Goal: Check status: Check status

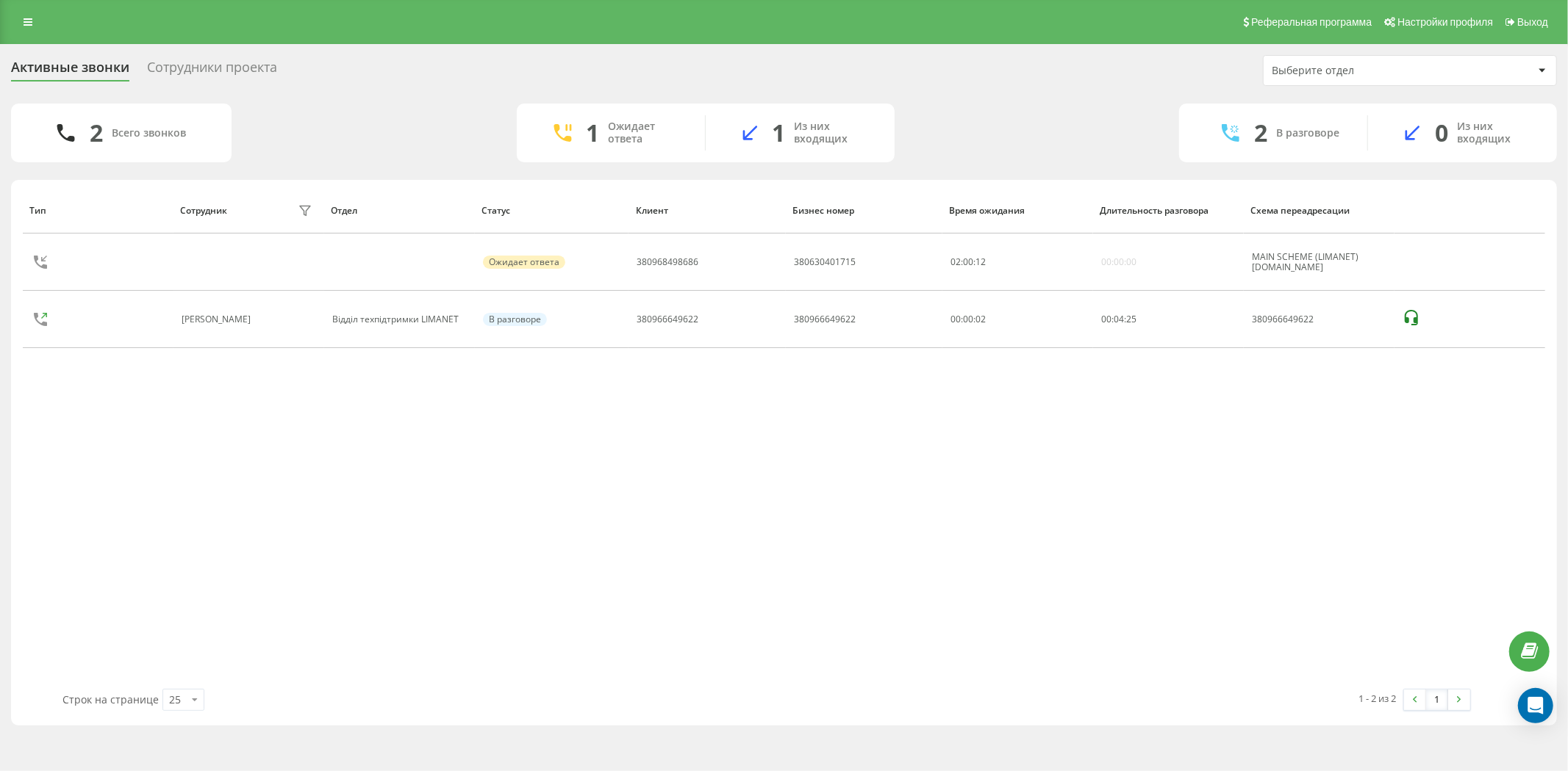
click at [635, 518] on div "Тип Сотрудник фильтра Отдел Статус Клиент Бизнес номер Время ожидания Длительно…" at bounding box center [784, 438] width 1522 height 502
click at [775, 554] on div "Тип Сотрудник фильтра Отдел Статус Клиент Бизнес номер Время ожидания Длительно…" at bounding box center [784, 438] width 1522 height 502
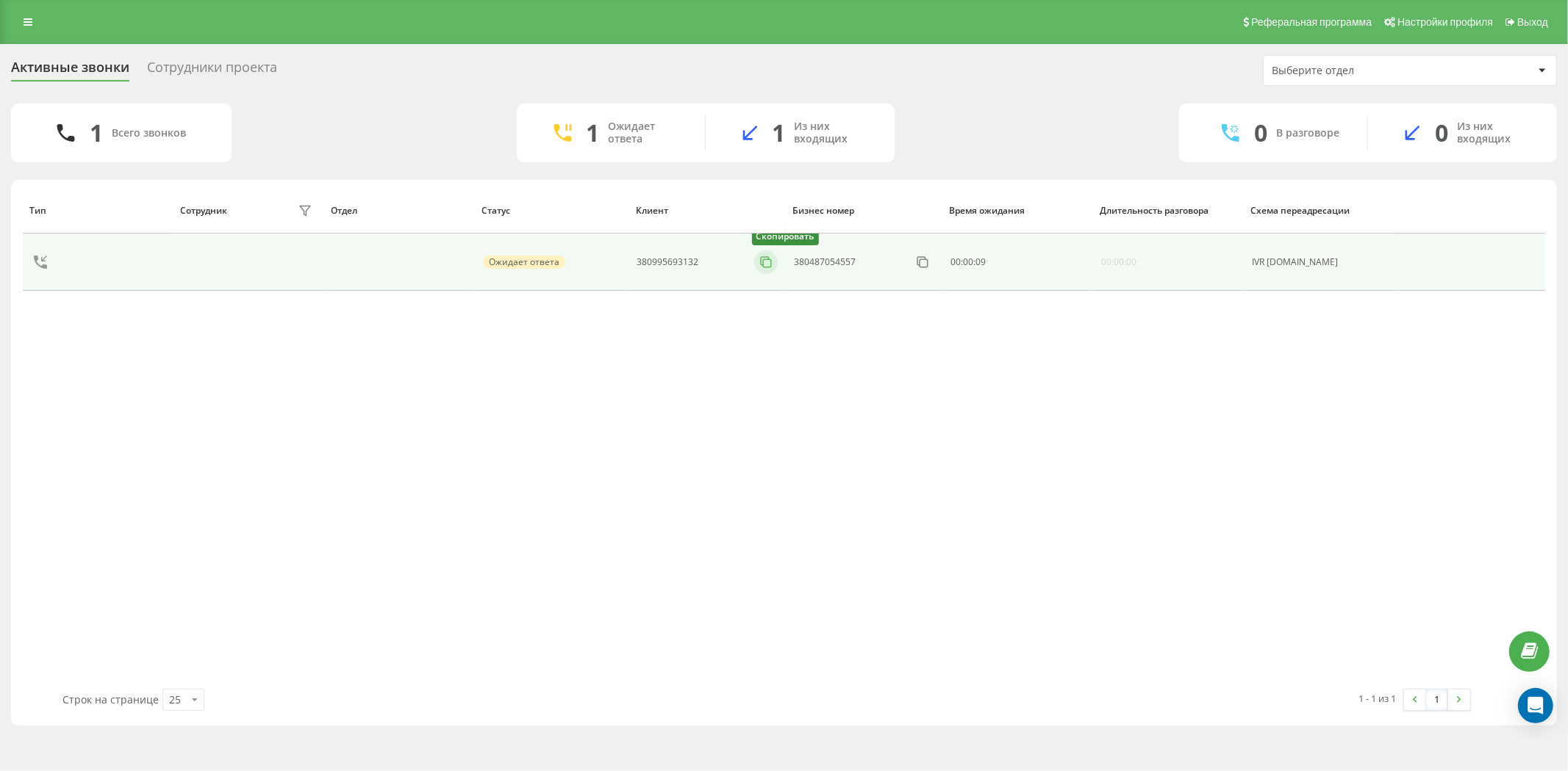
click at [763, 266] on icon at bounding box center [766, 262] width 14 height 14
click at [768, 266] on icon at bounding box center [766, 262] width 14 height 14
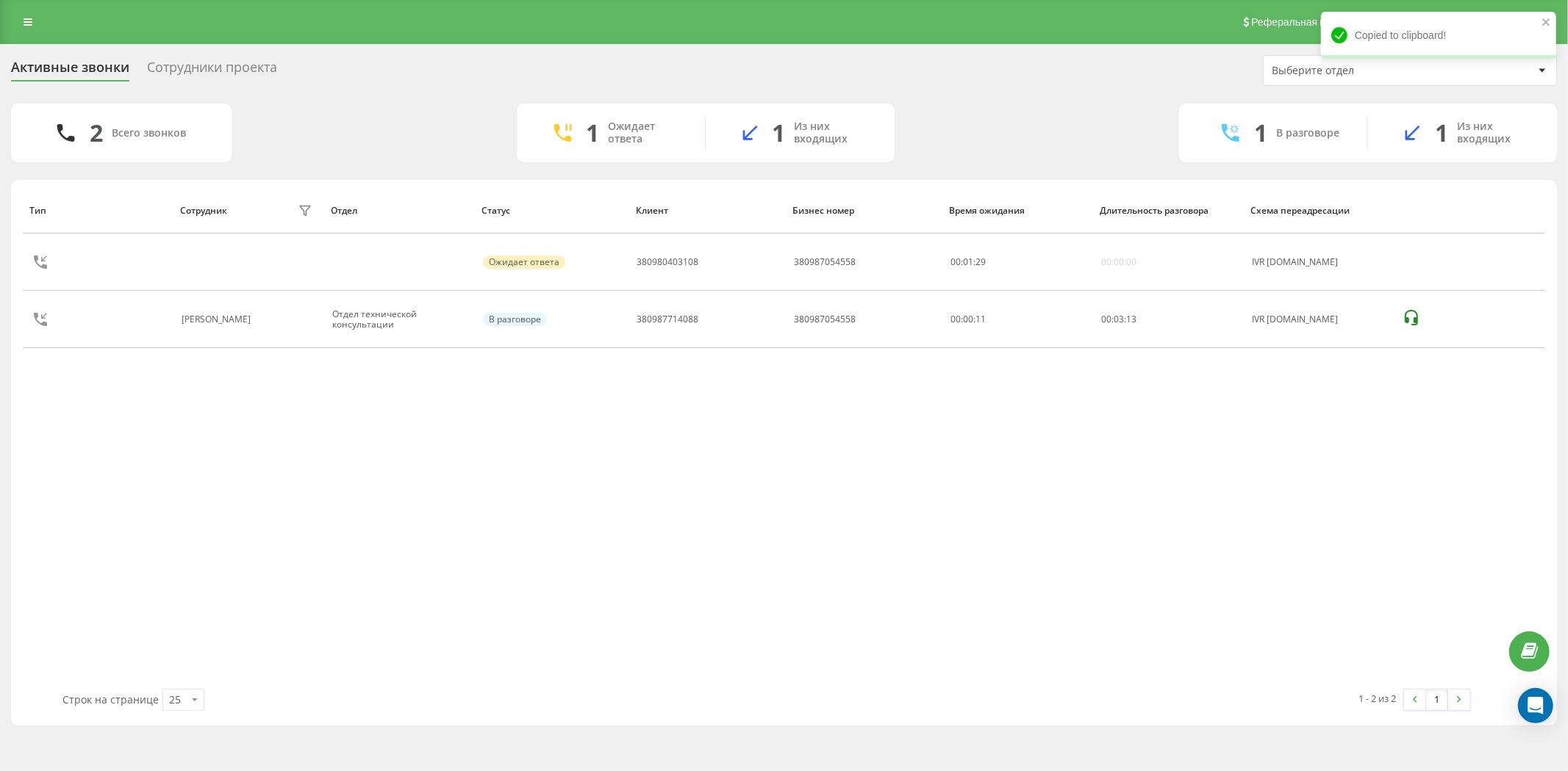
click at [876, 692] on div "1 - 2 из 2 1" at bounding box center [1123, 700] width 714 height 43
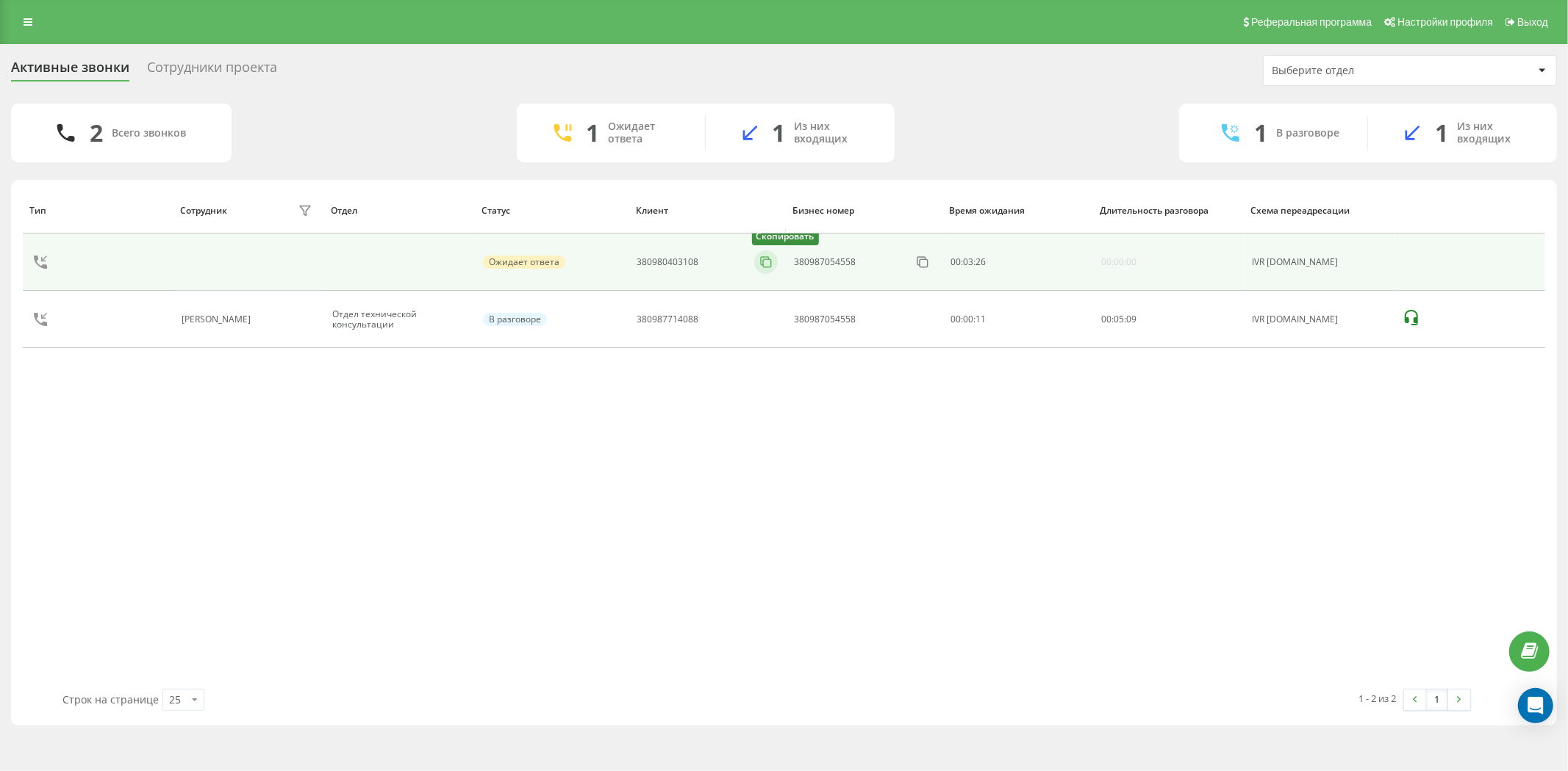
click at [762, 268] on icon at bounding box center [766, 262] width 14 height 14
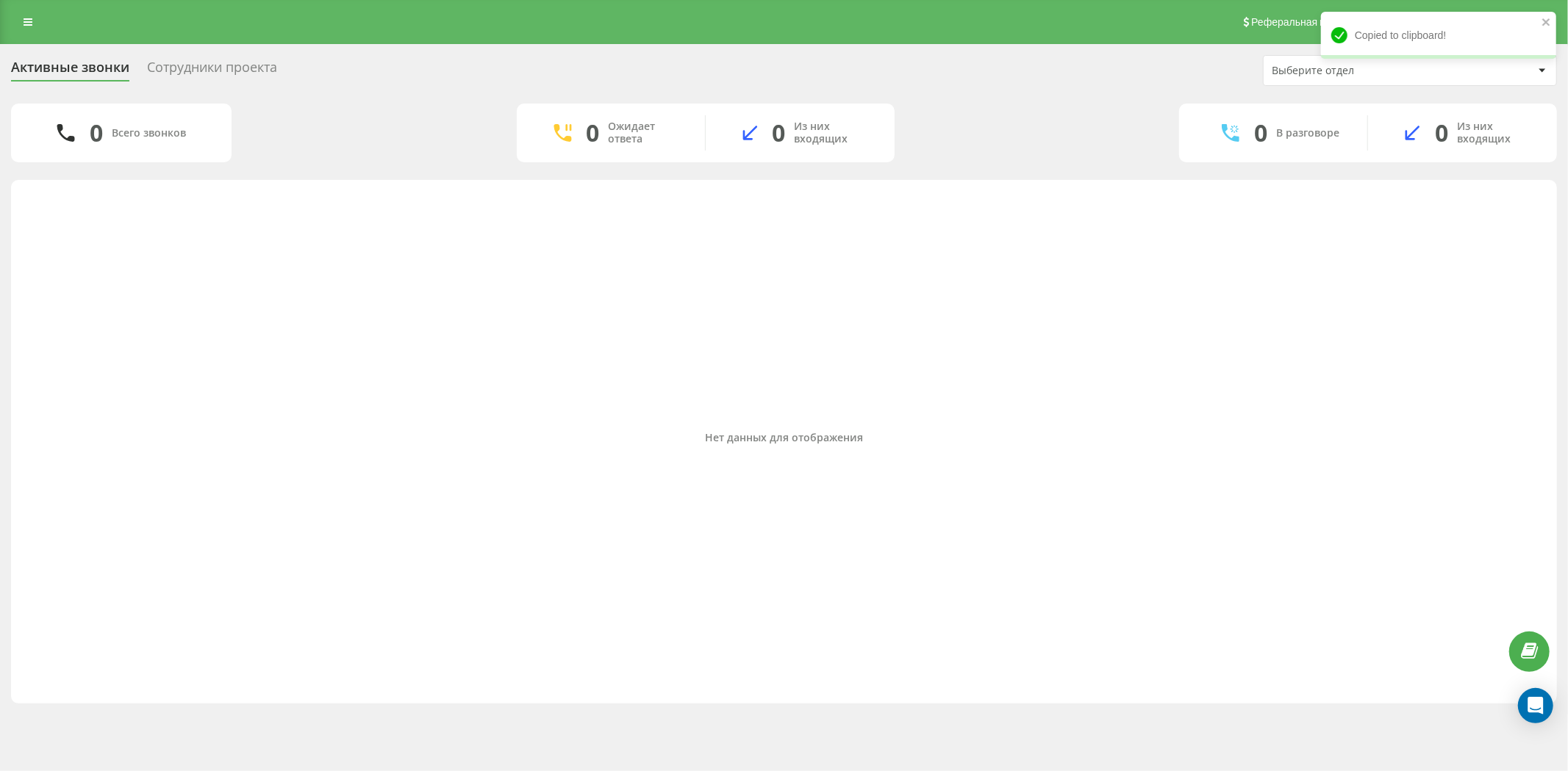
click at [1262, 582] on div "Нет данных для отображения" at bounding box center [784, 438] width 1522 height 502
click at [324, 701] on div "Нет данных для отображения" at bounding box center [784, 442] width 1545 height 523
click at [779, 687] on div "Нет данных для отображения" at bounding box center [784, 438] width 1522 height 502
click at [711, 615] on div "Нет данных для отображения" at bounding box center [784, 438] width 1522 height 502
